Goal: Task Accomplishment & Management: Manage account settings

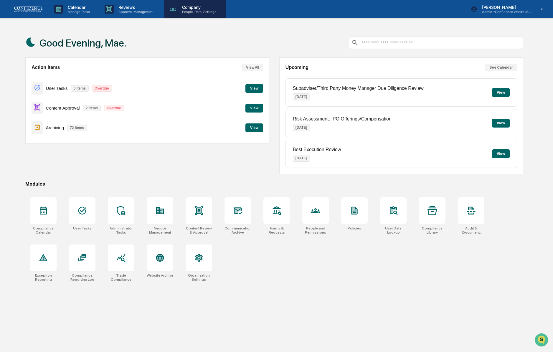
click at [201, 9] on p "Company" at bounding box center [198, 7] width 42 height 5
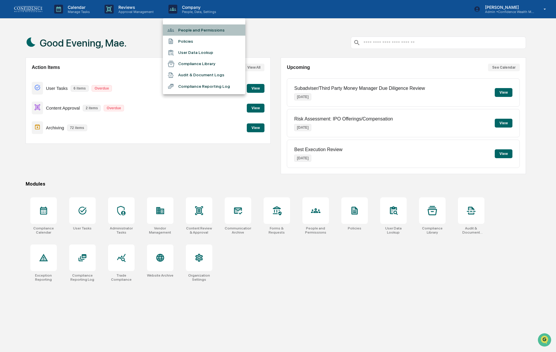
click at [190, 30] on li "People and Permissions" at bounding box center [204, 29] width 83 height 11
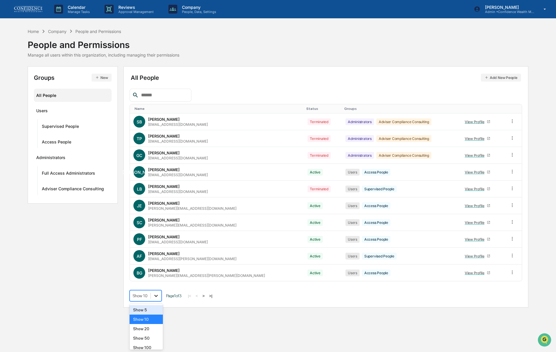
click at [160, 297] on div at bounding box center [156, 296] width 11 height 11
click at [155, 344] on div "Show 100" at bounding box center [146, 347] width 33 height 9
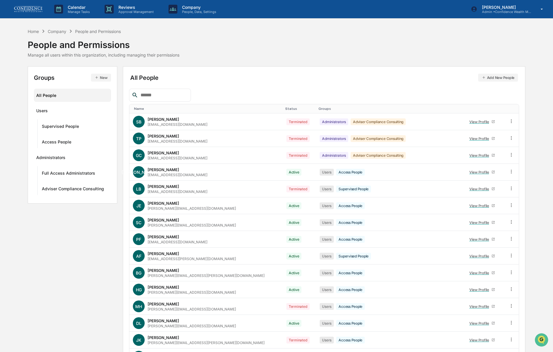
click at [285, 108] on div "Status" at bounding box center [299, 109] width 29 height 4
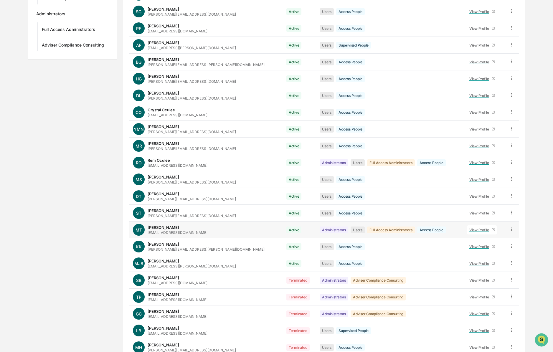
scroll to position [143, 0]
click at [509, 197] on icon at bounding box center [512, 196] width 6 height 6
click at [489, 218] on div "Change Status" at bounding box center [484, 217] width 51 height 7
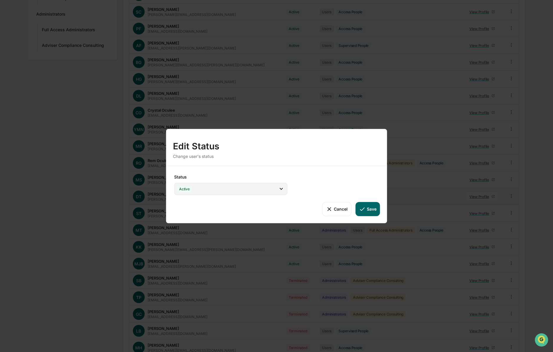
click at [238, 187] on div "Active" at bounding box center [230, 189] width 113 height 12
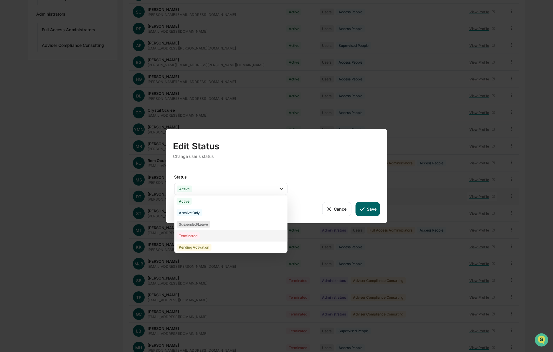
click at [235, 234] on div "Terminated" at bounding box center [230, 235] width 113 height 11
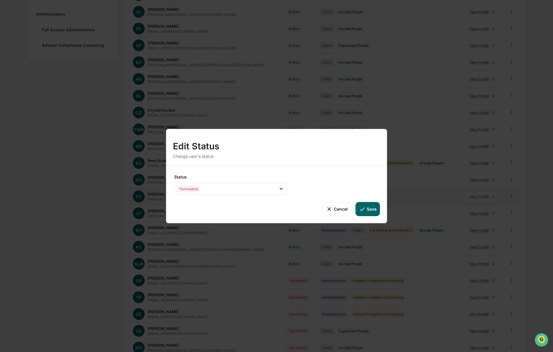
click at [363, 211] on icon at bounding box center [362, 209] width 6 height 6
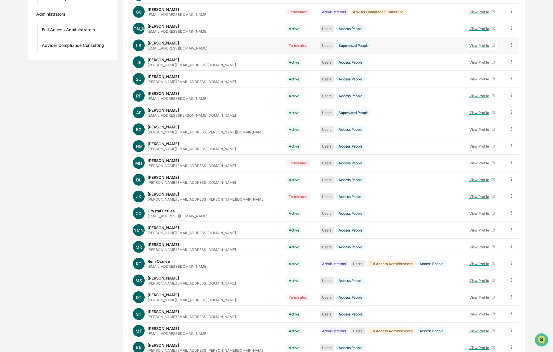
scroll to position [0, 0]
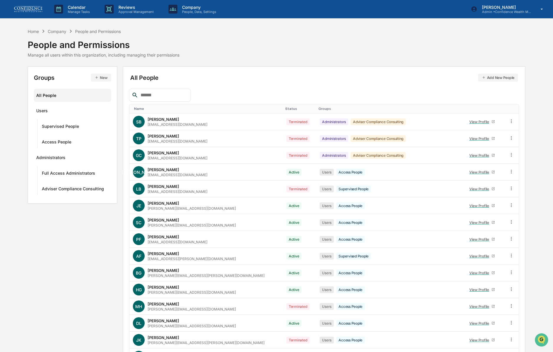
click at [285, 107] on div "Status" at bounding box center [299, 109] width 29 height 4
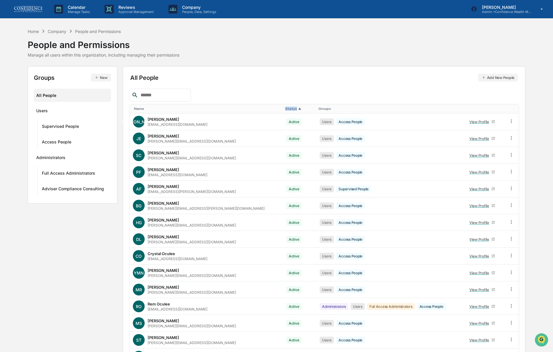
click at [285, 107] on div "Status ▲" at bounding box center [299, 109] width 29 height 4
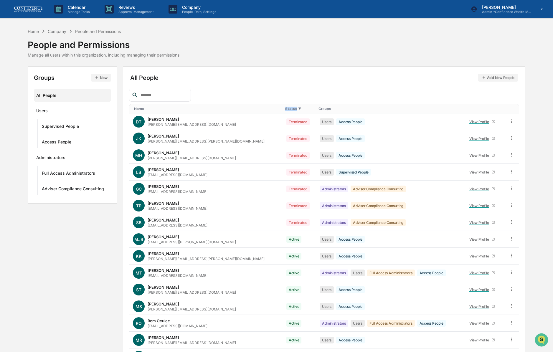
click at [285, 107] on div "Status ▼" at bounding box center [299, 109] width 29 height 4
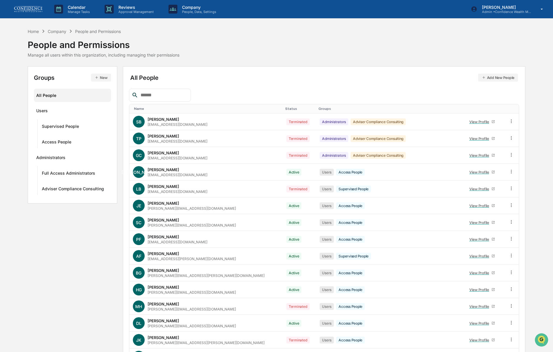
click at [285, 108] on div "Status" at bounding box center [299, 109] width 29 height 4
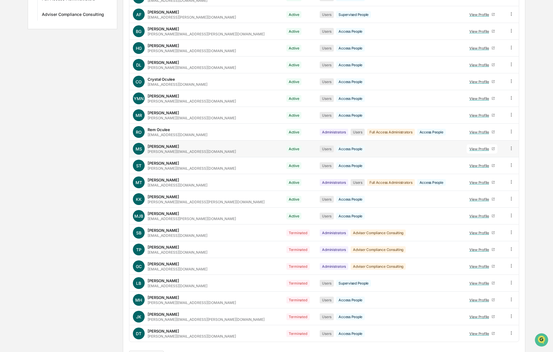
scroll to position [173, 0]
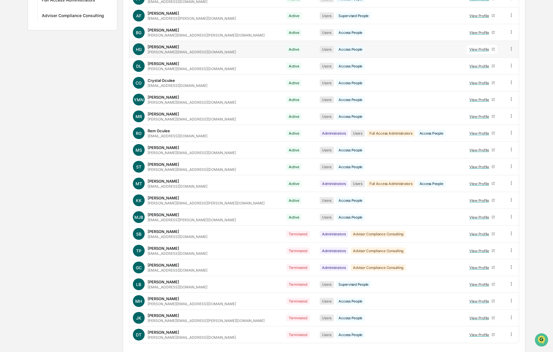
click at [509, 50] on icon at bounding box center [512, 49] width 6 height 6
click at [488, 67] on div "Change Status" at bounding box center [484, 70] width 51 height 7
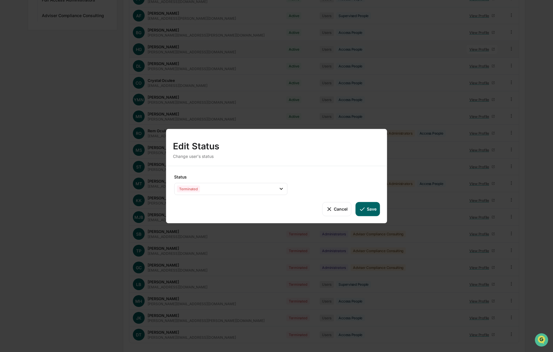
click at [375, 206] on button "Save" at bounding box center [368, 209] width 24 height 14
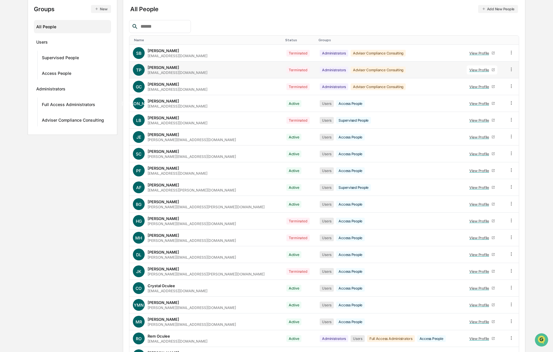
scroll to position [0, 0]
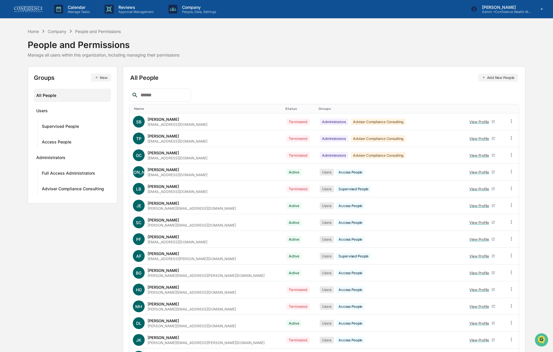
click at [285, 107] on div "Status" at bounding box center [299, 109] width 29 height 4
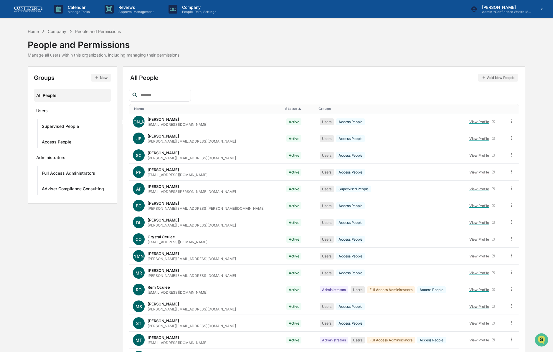
click at [285, 107] on div "Status ▲" at bounding box center [299, 109] width 29 height 4
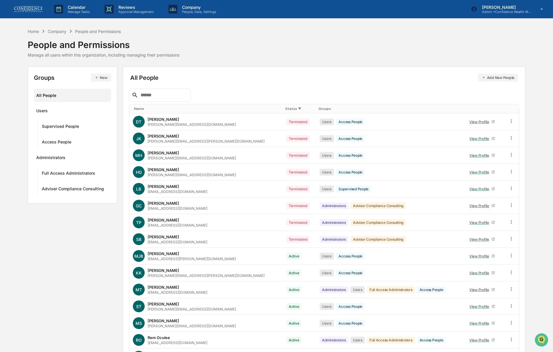
click at [285, 107] on div "Status ▼" at bounding box center [299, 109] width 29 height 4
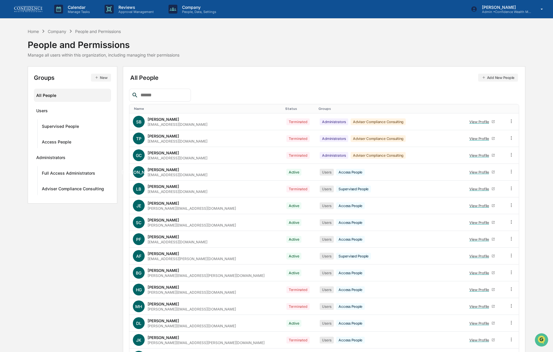
click at [285, 107] on div "Status" at bounding box center [299, 109] width 29 height 4
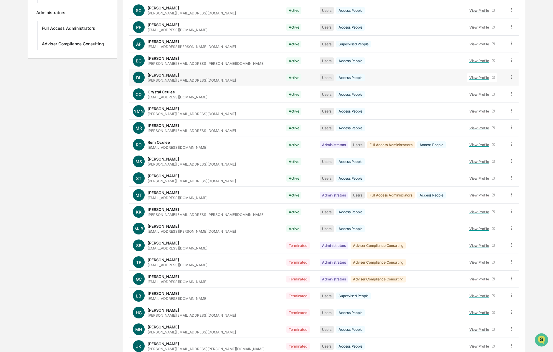
scroll to position [191, 0]
